Goal: Obtain resource: Download file/media

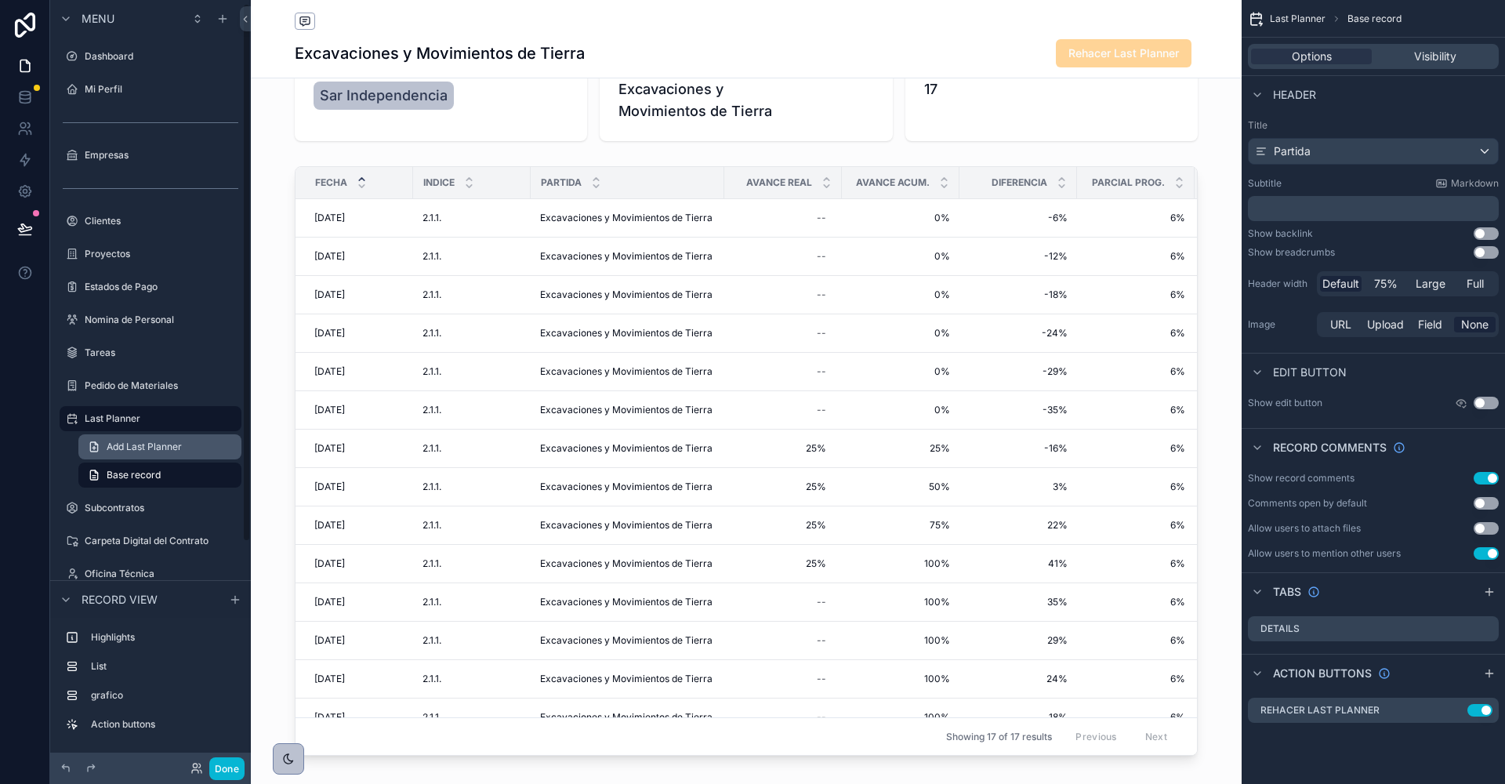
scroll to position [321, 0]
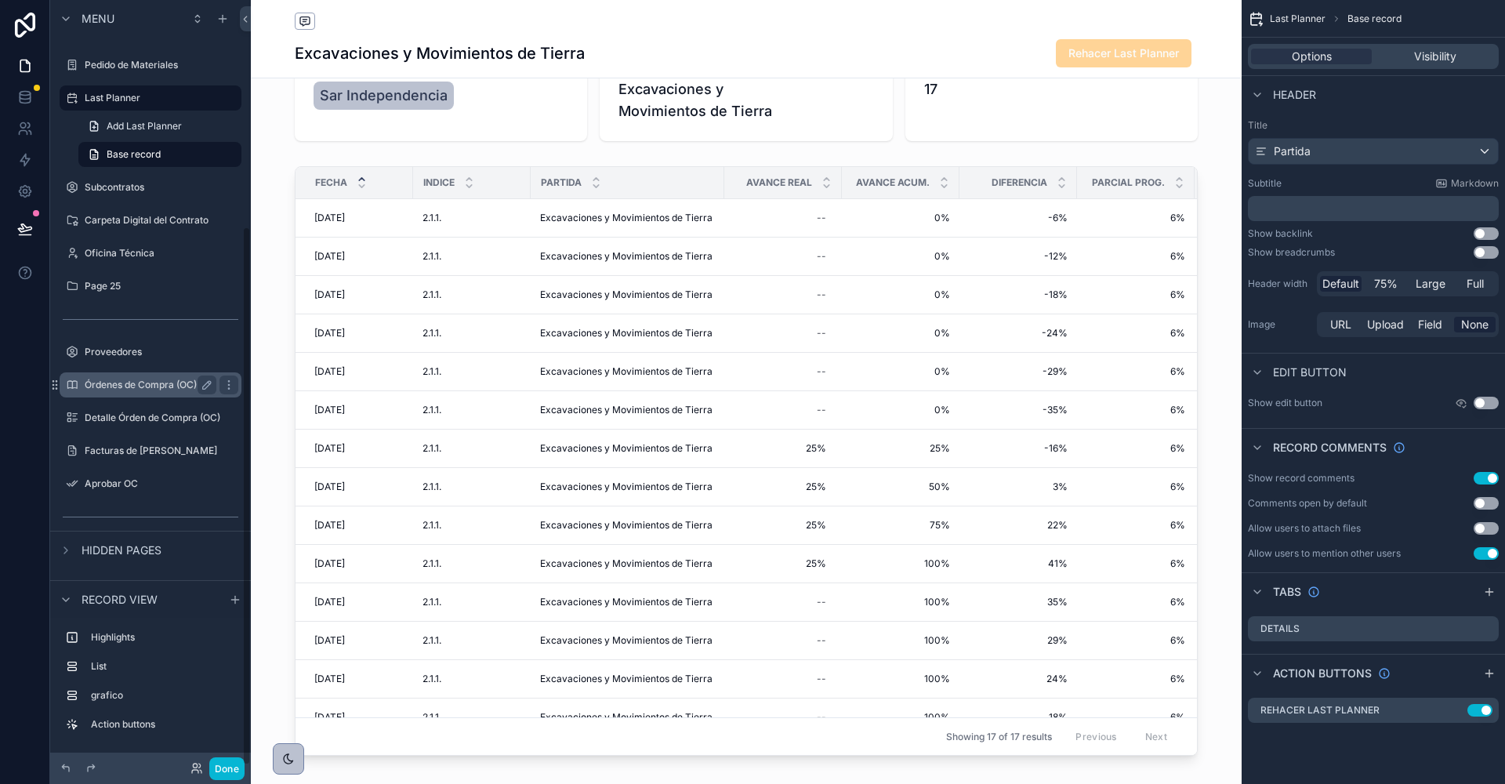
click at [107, 382] on label "Órdenes de Compra (OC)" at bounding box center [147, 385] width 125 height 13
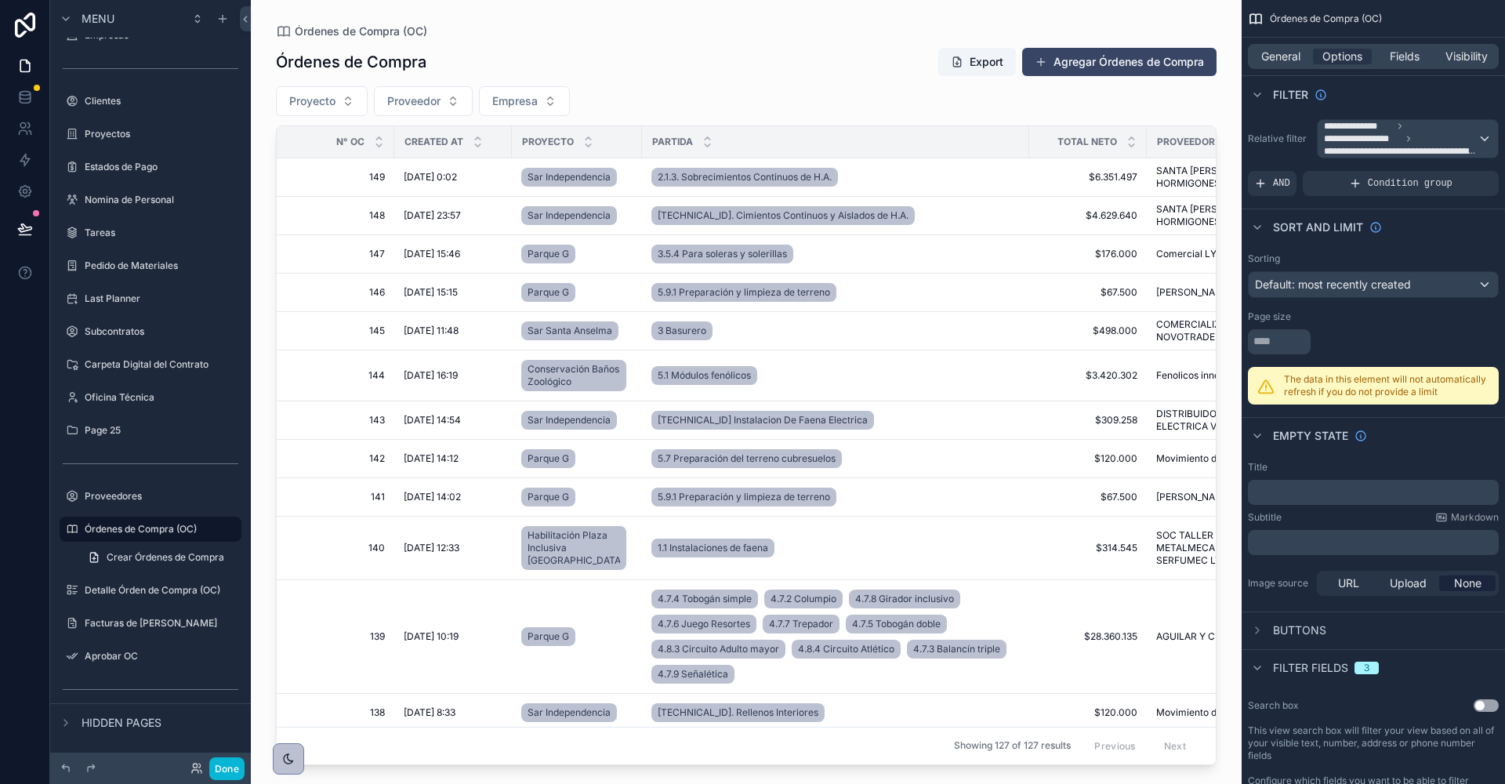
click at [416, 274] on div "scrollable content" at bounding box center [746, 382] width 991 height 765
click at [225, 767] on button "Done" at bounding box center [226, 768] width 35 height 23
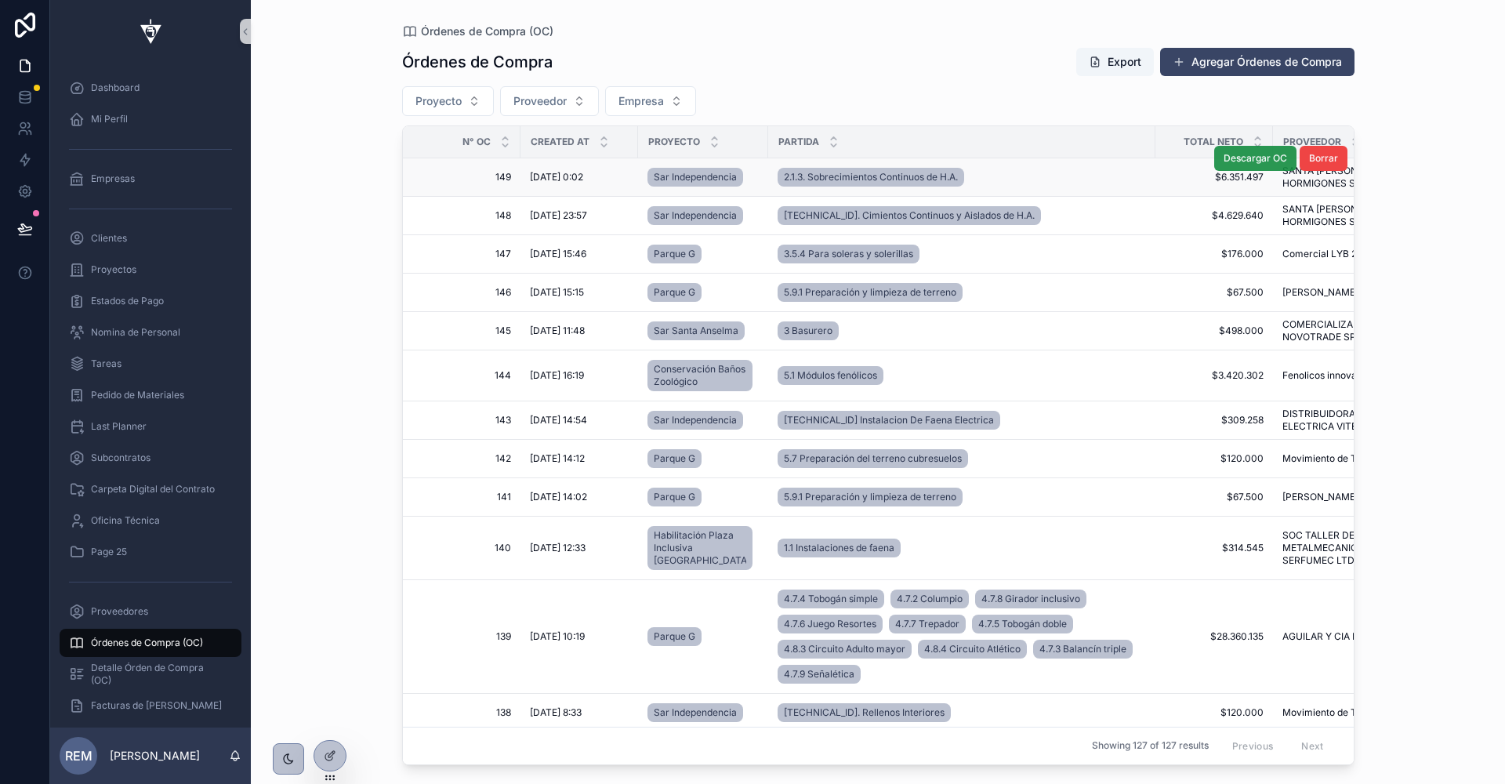
click at [1248, 159] on span "Descargar OC" at bounding box center [1254, 158] width 63 height 13
click at [129, 674] on span "Detalle Órden de Compra (OC)" at bounding box center [158, 673] width 135 height 25
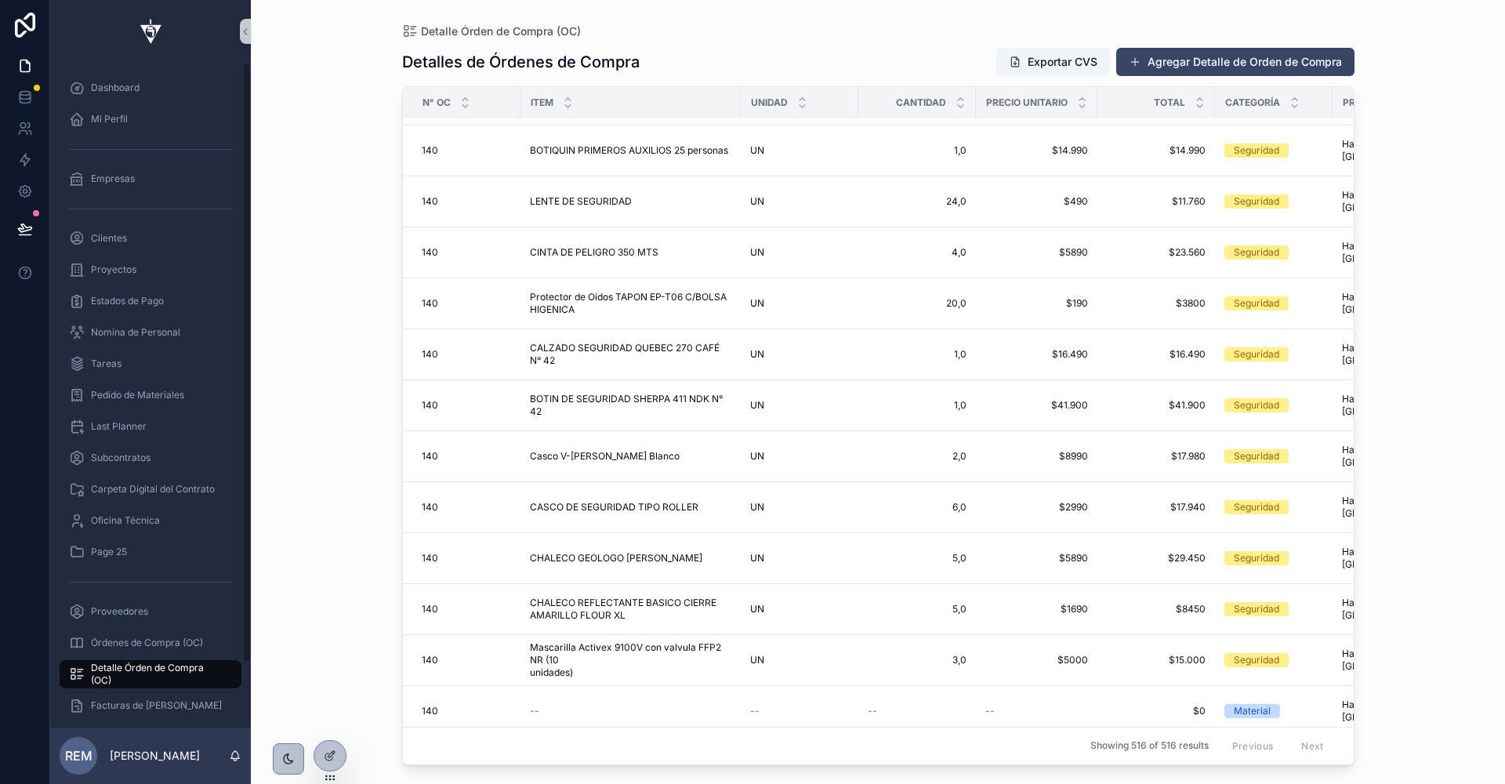
scroll to position [2361, 0]
